Goal: Task Accomplishment & Management: Manage account settings

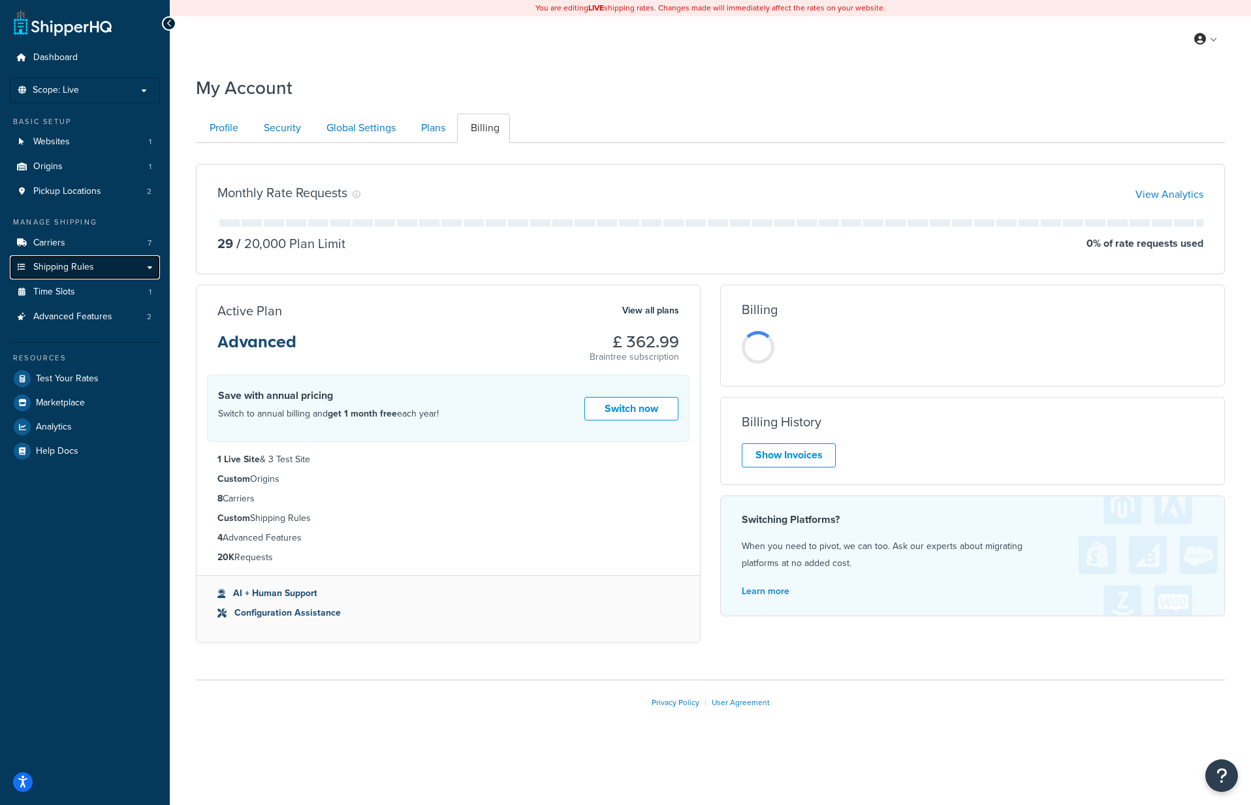
click at [76, 271] on span "Shipping Rules" at bounding box center [63, 267] width 61 height 11
click at [160, 268] on div "Dashboard Scope: Live Development Integration Test Basic Setup Websites 1 Origi…" at bounding box center [85, 402] width 170 height 805
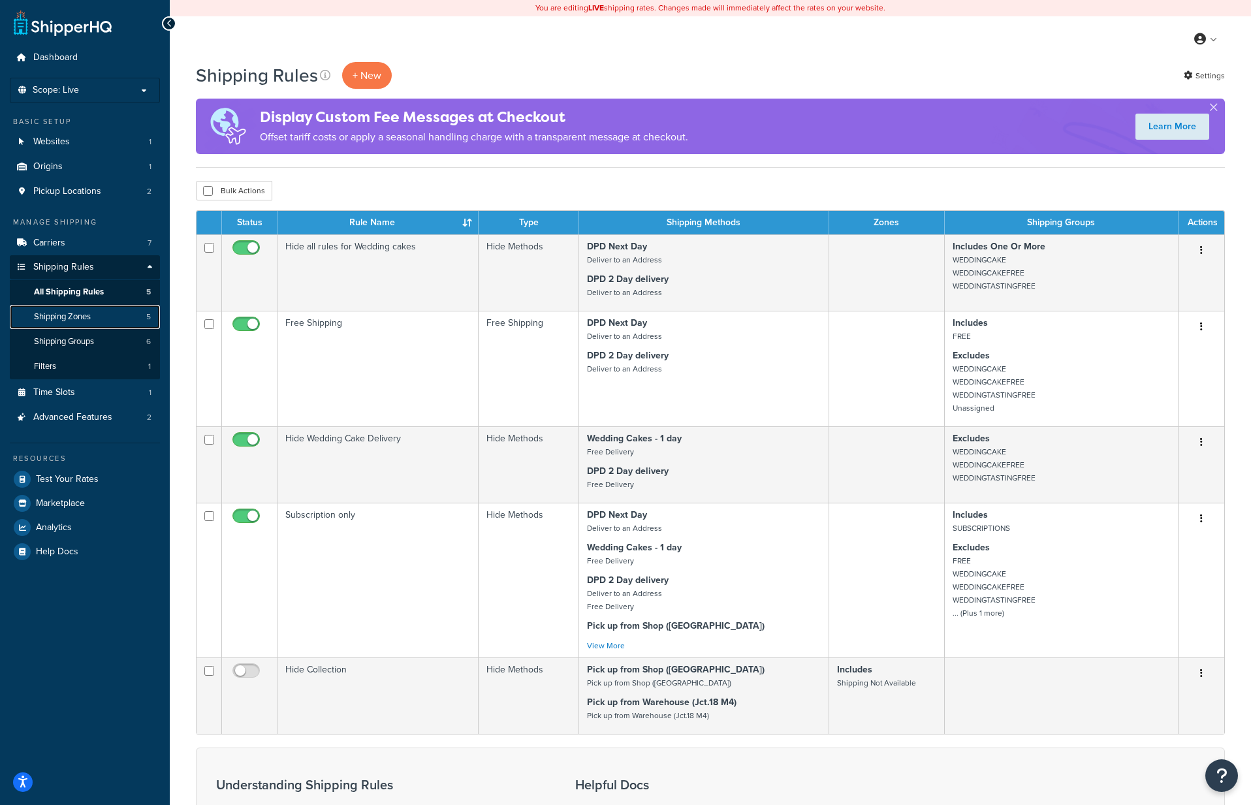
click at [71, 312] on span "Shipping Zones" at bounding box center [62, 317] width 57 height 11
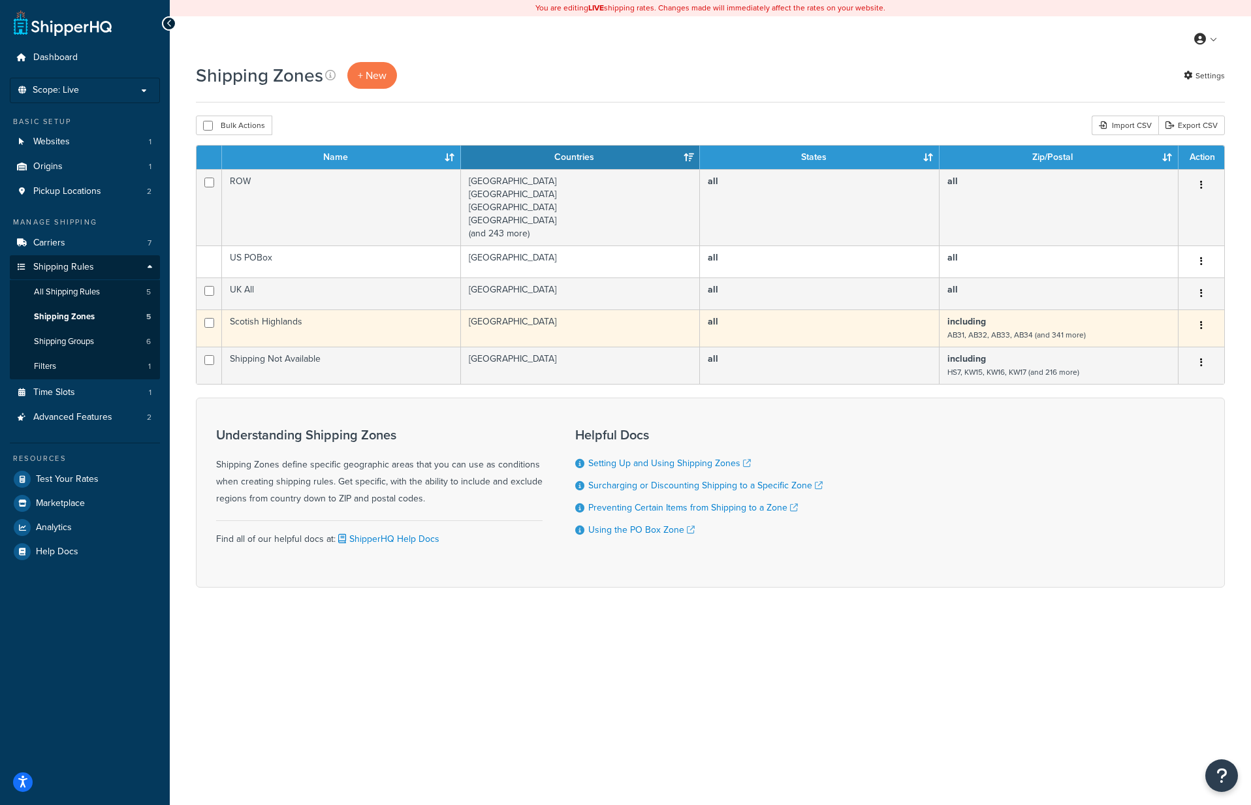
click at [1041, 332] on small "AB31, AB32, AB33, AB34 (and 341 more)" at bounding box center [1017, 335] width 138 height 12
click at [1201, 326] on icon "button" at bounding box center [1201, 325] width 3 height 9
click at [1142, 343] on link "Edit" at bounding box center [1148, 352] width 103 height 27
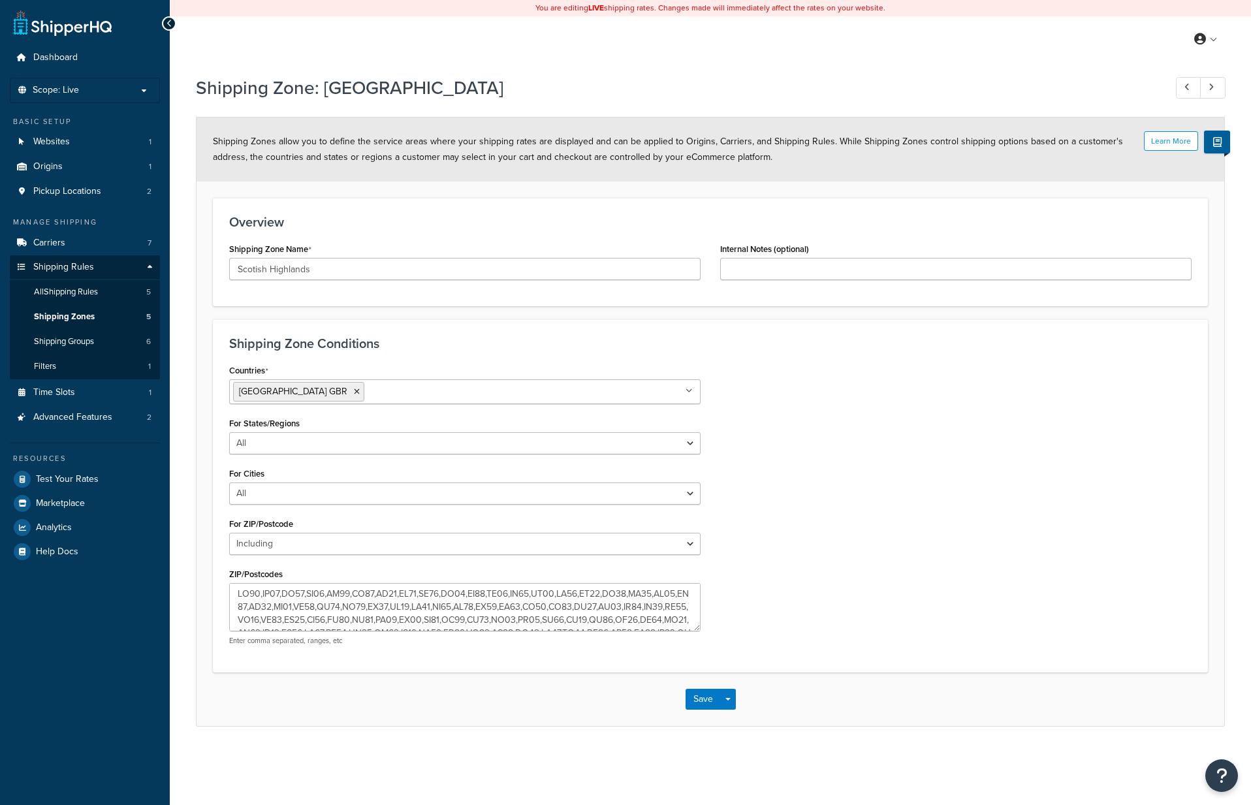
select select "including"
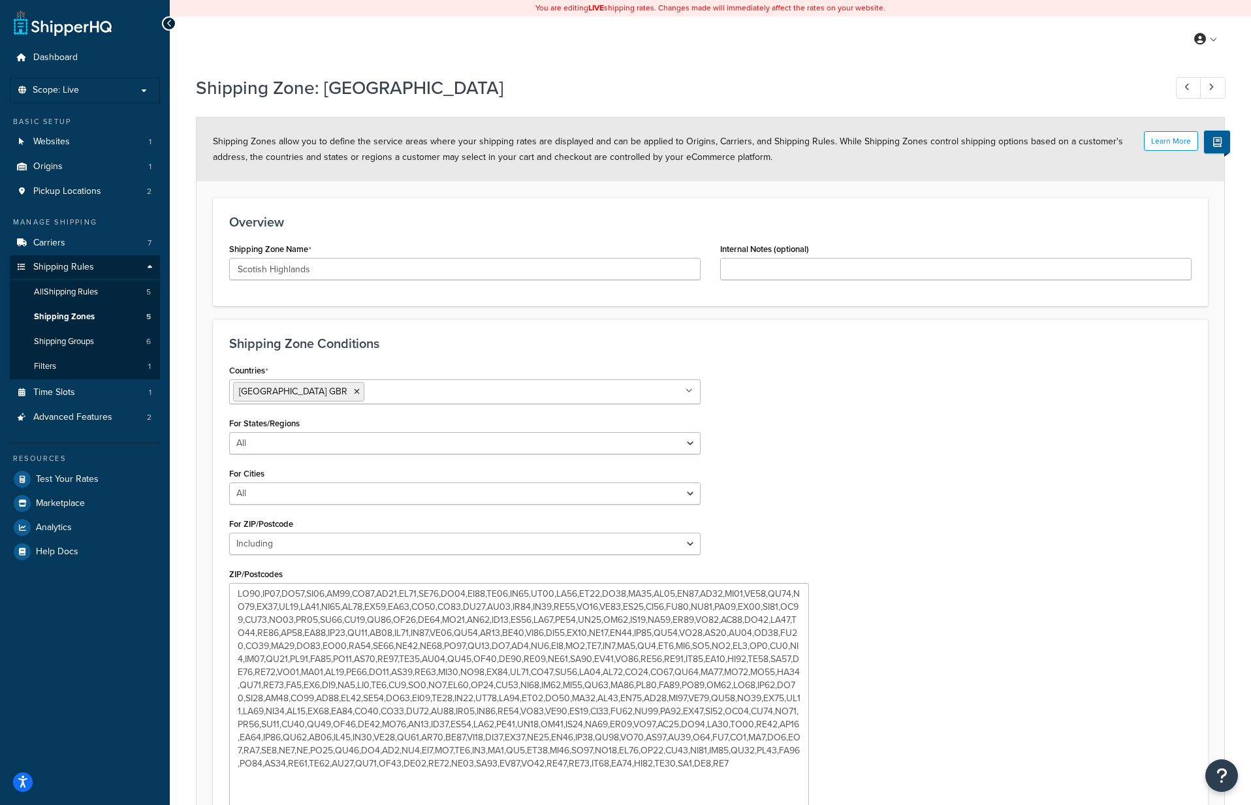
drag, startPoint x: 698, startPoint y: 629, endPoint x: 758, endPoint y: 789, distance: 170.9
click at [796, 803] on textarea "ZIP/Postcodes" at bounding box center [519, 697] width 580 height 229
click at [718, 765] on textarea "ZIP/Postcodes" at bounding box center [514, 693] width 570 height 221
drag, startPoint x: 683, startPoint y: 762, endPoint x: 207, endPoint y: 590, distance: 505.8
click at [207, 590] on form "Learn More Shipping Zones allow you to define the service areas where your ship…" at bounding box center [711, 508] width 1028 height 781
